Goal: Information Seeking & Learning: Learn about a topic

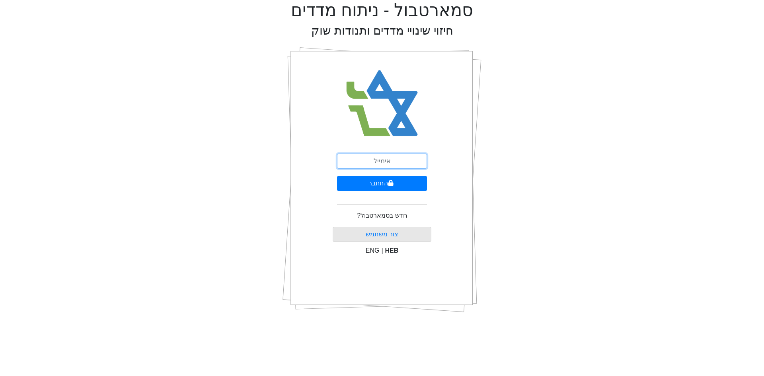
click at [390, 166] on input "email" at bounding box center [382, 161] width 90 height 15
type input "[EMAIL_ADDRESS][DOMAIN_NAME]"
click at [337, 176] on button "התחבר" at bounding box center [382, 183] width 90 height 15
click at [425, 143] on div "התחבר שכחתי סיסמה" at bounding box center [382, 180] width 99 height 278
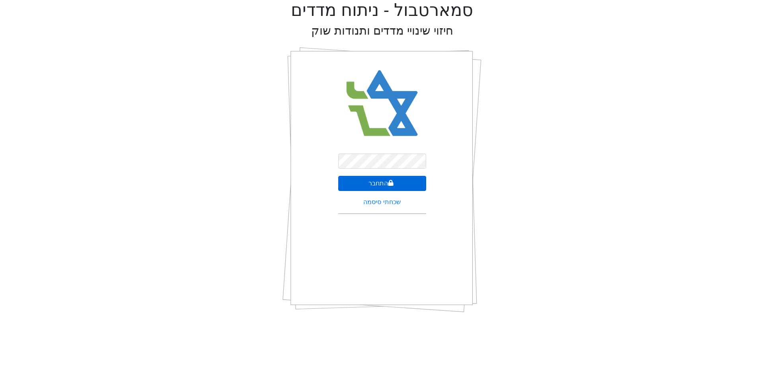
click at [396, 180] on button "התחבר" at bounding box center [382, 183] width 88 height 15
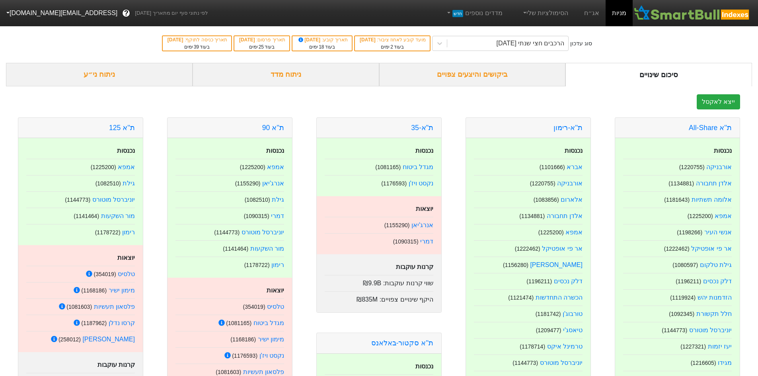
click at [86, 74] on div "ניתוח ני״ע" at bounding box center [99, 74] width 187 height 23
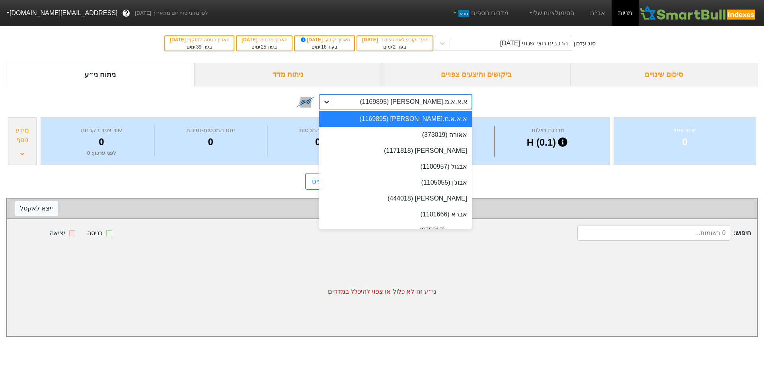
click at [327, 109] on div at bounding box center [326, 102] width 14 height 14
click at [601, 15] on link "אג״ח" at bounding box center [598, 13] width 28 height 26
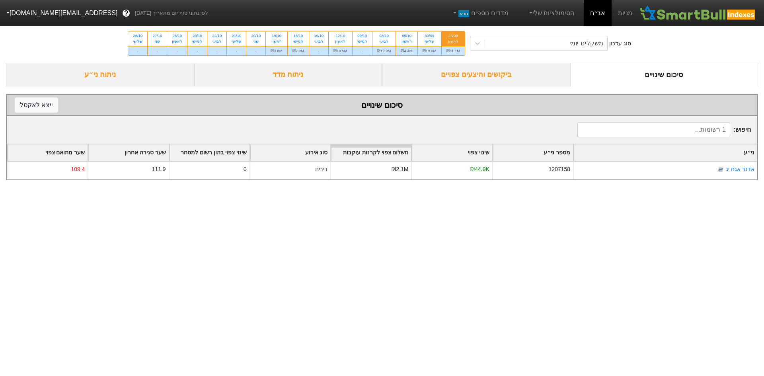
click at [99, 78] on div "ניתוח ני״ע" at bounding box center [100, 74] width 188 height 23
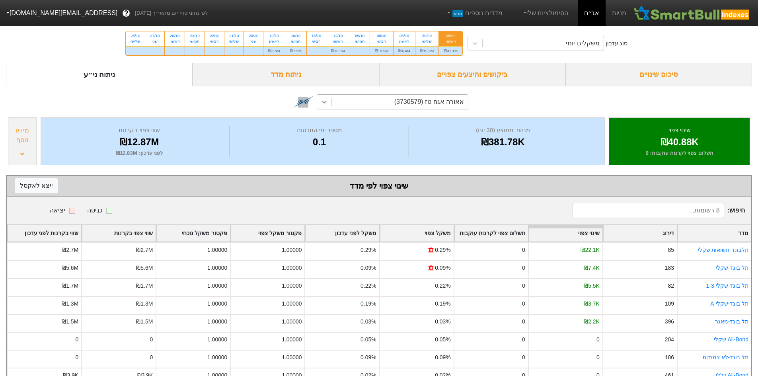
click at [330, 104] on div at bounding box center [324, 102] width 14 height 14
type input "aknv"
click at [398, 103] on div "aknv" at bounding box center [400, 102] width 136 height 14
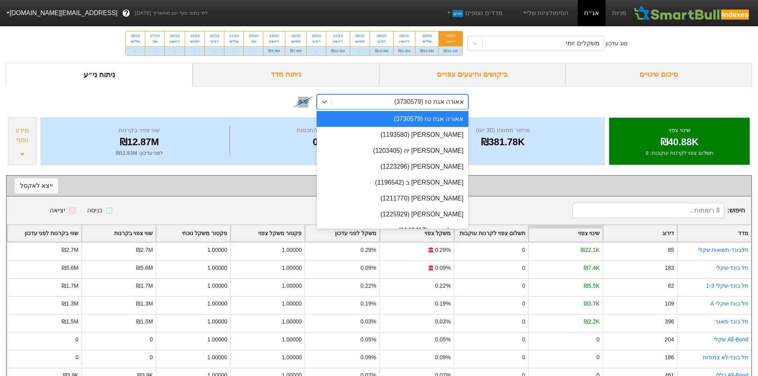
click at [398, 103] on div "אאורה אגח טז (3730579)" at bounding box center [429, 102] width 70 height 10
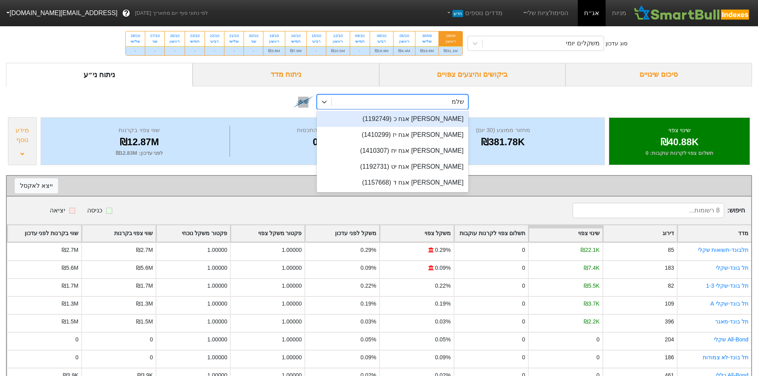
type input "שלמה"
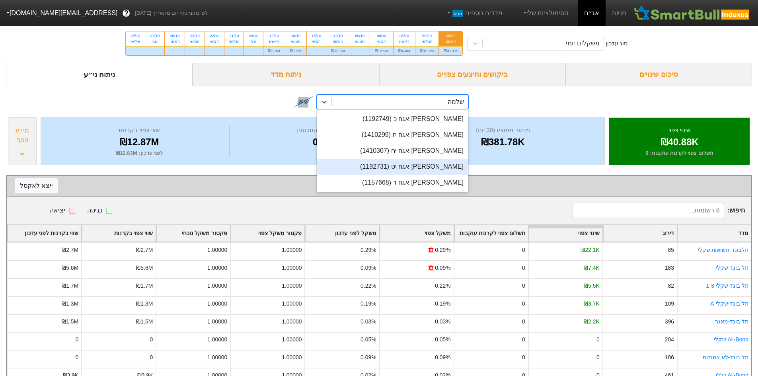
click at [418, 163] on div "[PERSON_NAME] אגח יט (1192731)" at bounding box center [393, 167] width 152 height 16
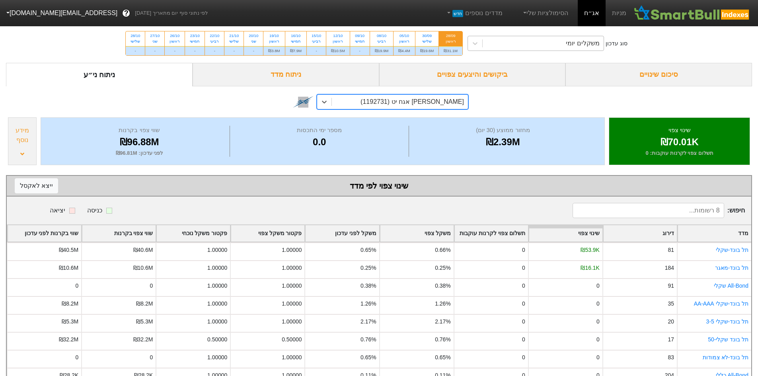
click at [531, 46] on div "משקלים יומי" at bounding box center [543, 43] width 121 height 14
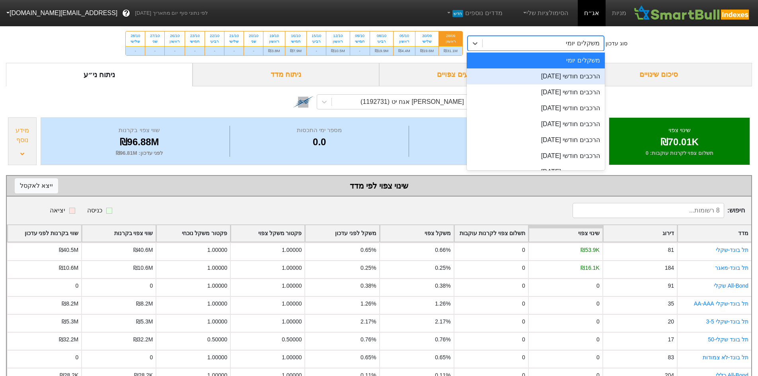
click at [540, 72] on div "הרכבים חודשי [DATE]" at bounding box center [536, 76] width 138 height 16
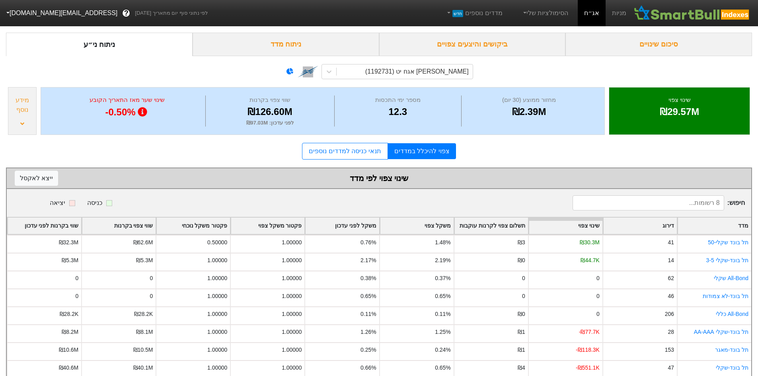
scroll to position [47, 0]
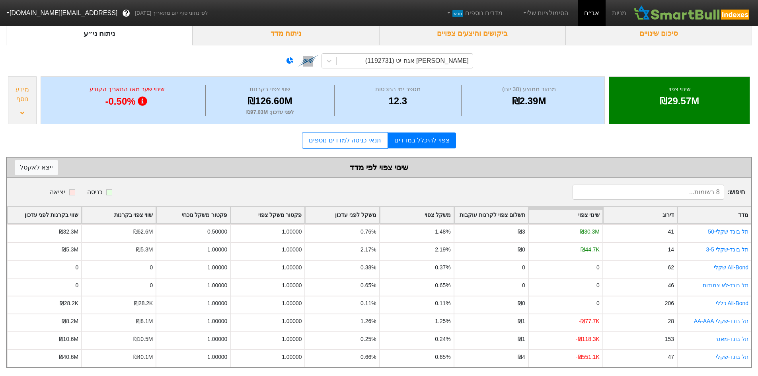
click at [490, 115] on div "מחזור ממוצע (30 יום) ₪2.39M מספר ימי התכסות 12.3 שווי צפוי בקרנות ₪126.60M לפני…" at bounding box center [323, 100] width 564 height 48
